Goal: Entertainment & Leisure: Consume media (video, audio)

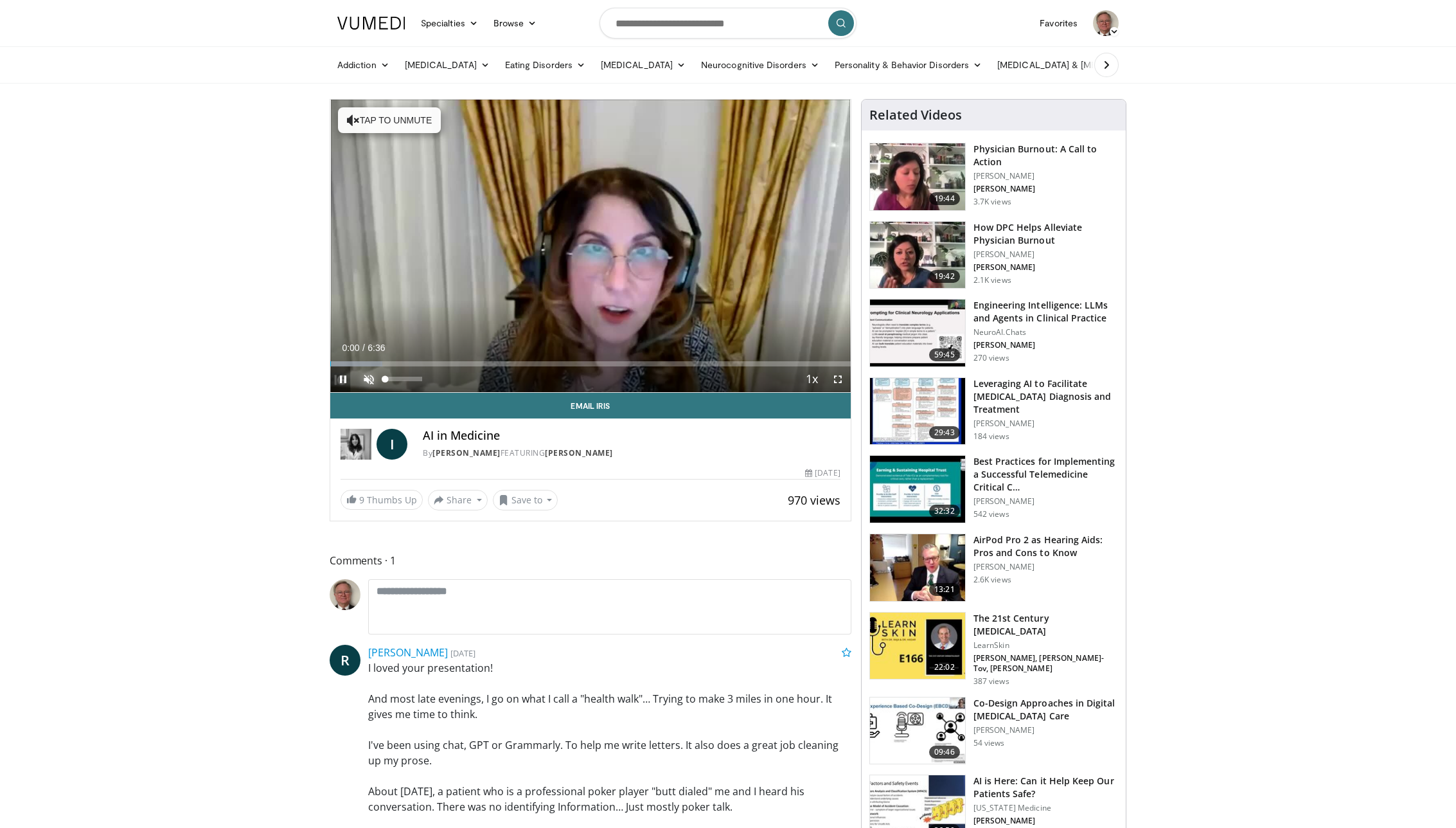
click at [366, 379] on span "Video Player" at bounding box center [369, 380] width 26 height 26
drag, startPoint x: 424, startPoint y: 381, endPoint x: 410, endPoint y: 382, distance: 14.0
click at [410, 382] on div "Volume Level" at bounding box center [398, 379] width 25 height 5
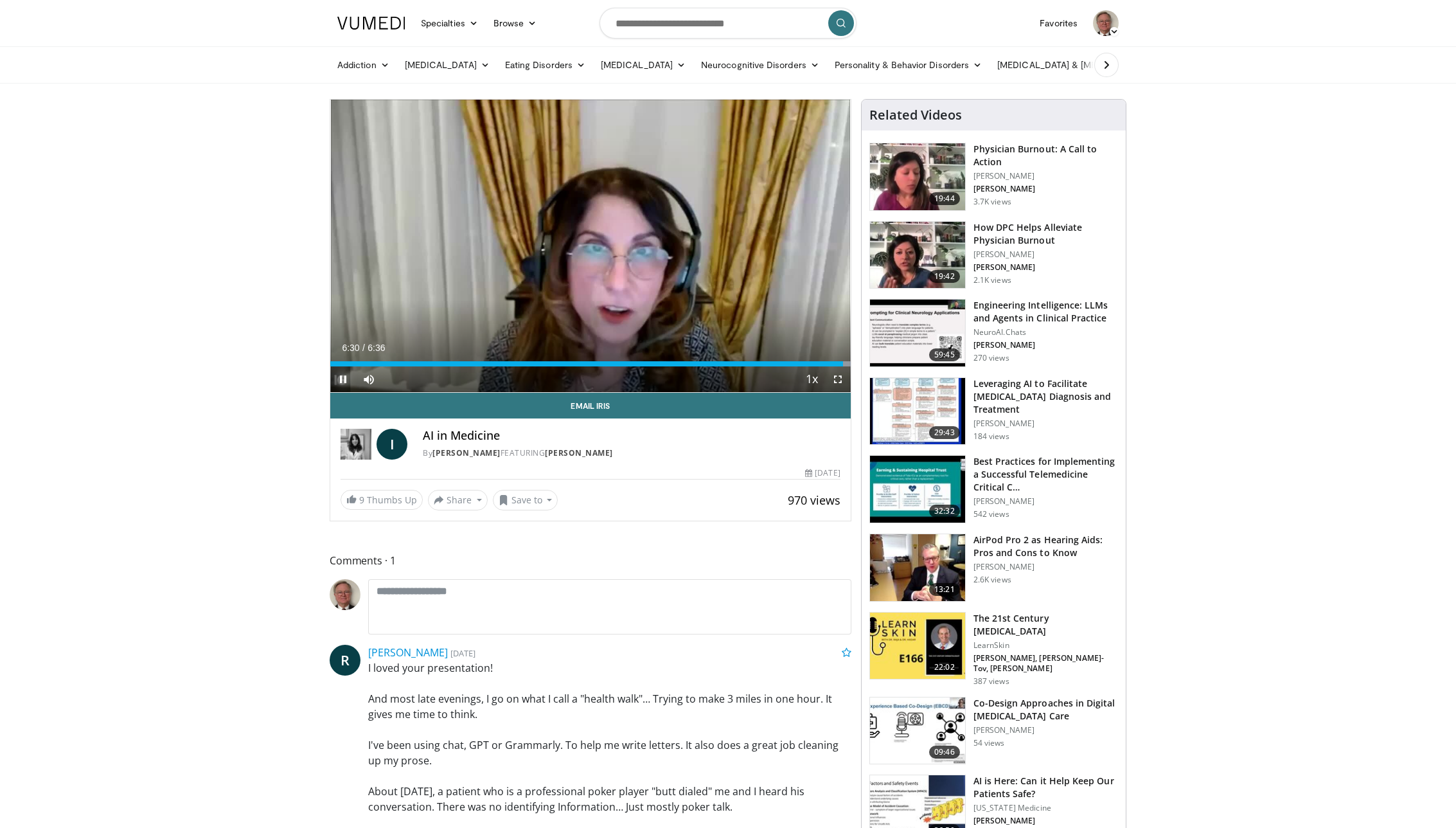
click at [344, 380] on span "Video Player" at bounding box center [343, 380] width 26 height 26
